Goal: Task Accomplishment & Management: Use online tool/utility

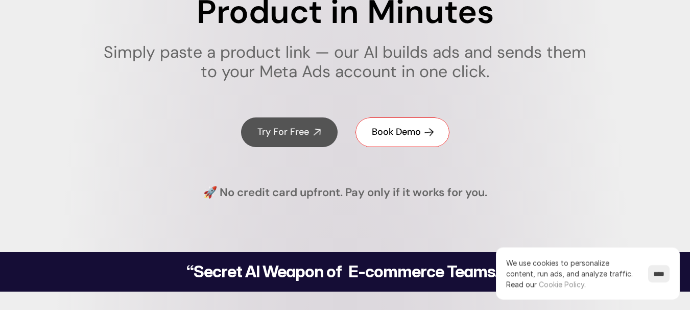
click at [374, 132] on h4 "Book Demo" at bounding box center [396, 132] width 49 height 13
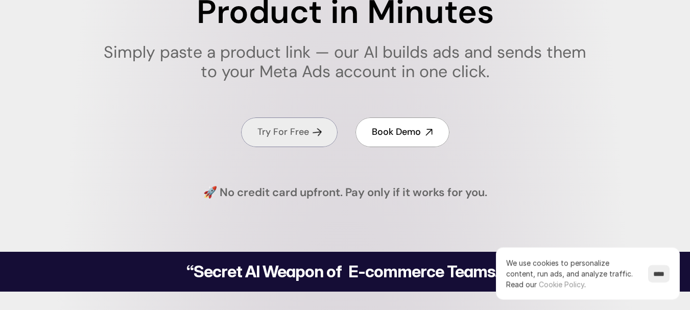
click at [296, 127] on h4 "Try For Free" at bounding box center [284, 132] width 52 height 13
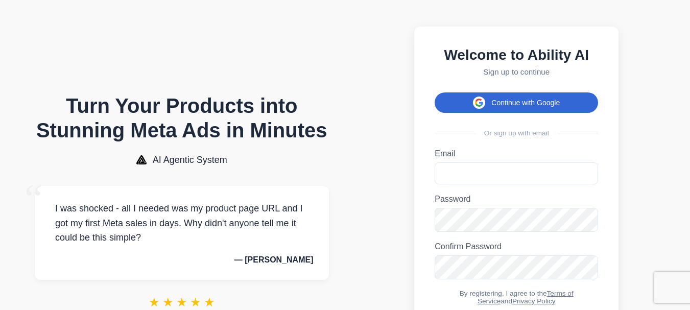
click at [470, 113] on button "Continue with Google" at bounding box center [517, 102] width 164 height 20
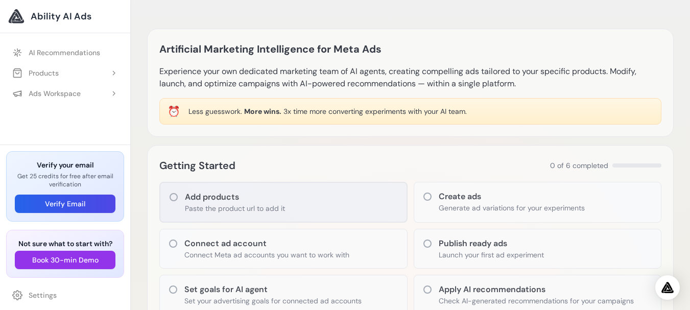
click at [302, 191] on div "Add products Paste the product url to add it" at bounding box center [283, 202] width 248 height 41
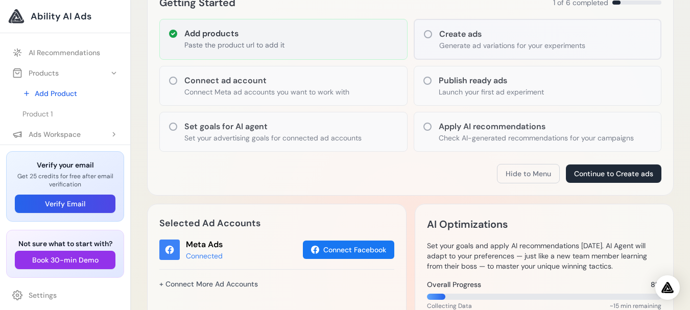
scroll to position [170, 0]
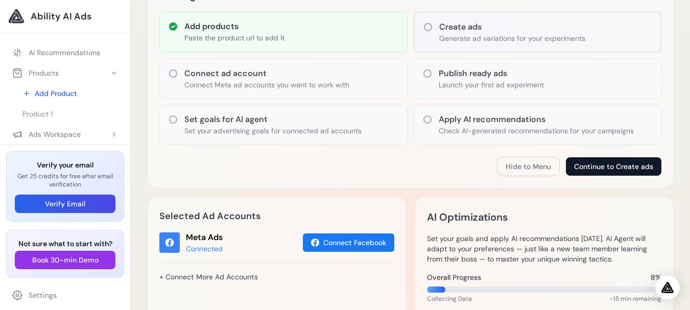
click at [601, 174] on button "Continue to Create ads" at bounding box center [614, 166] width 96 height 18
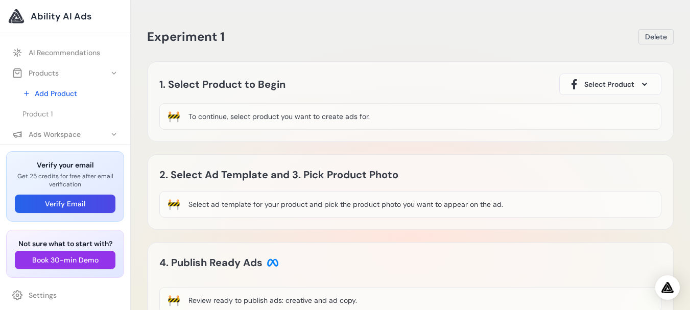
click at [588, 82] on span "Select Product" at bounding box center [610, 84] width 50 height 10
click at [587, 108] on div "Product 1" at bounding box center [585, 114] width 35 height 12
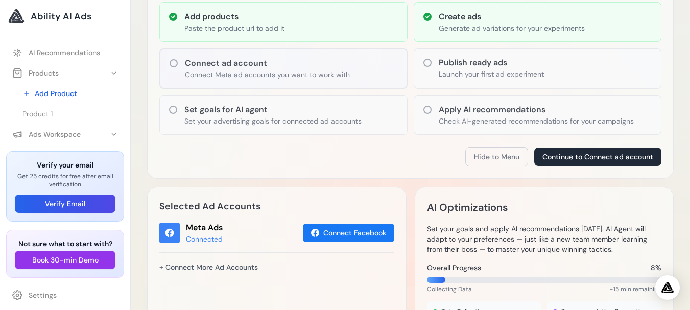
scroll to position [170, 0]
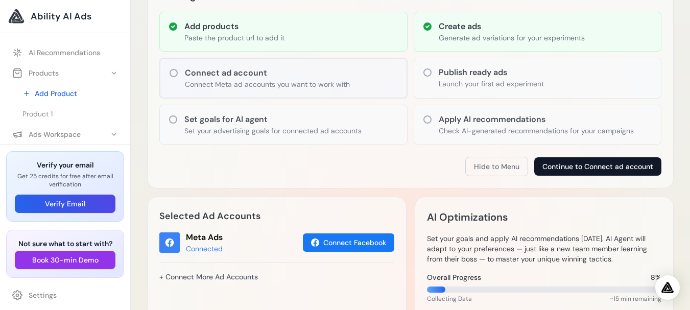
click at [589, 166] on button "Continue to Connect ad account" at bounding box center [598, 166] width 127 height 18
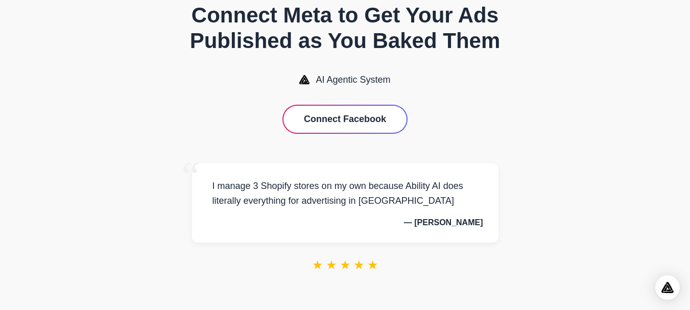
scroll to position [43, 0]
